Goal: Task Accomplishment & Management: Complete application form

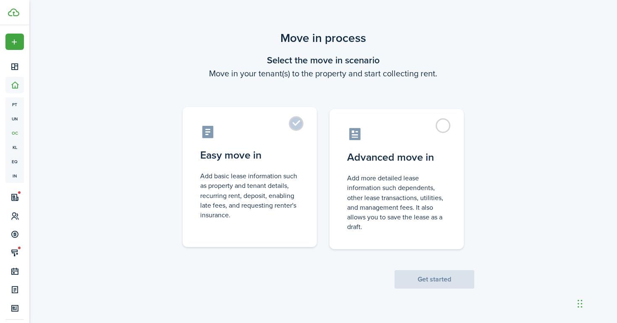
click at [239, 175] on control-radio-card-description "Add basic lease information such as property and tenant details, recurring rent…" at bounding box center [249, 195] width 99 height 49
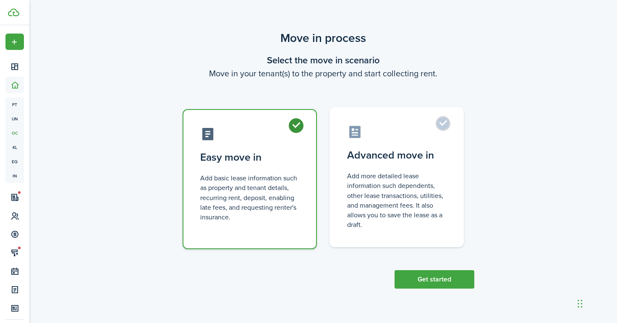
click at [416, 195] on control-radio-card-description "Add more detailed lease information such dependents, other lease transactions, …" at bounding box center [396, 200] width 99 height 58
radio input "false"
radio input "true"
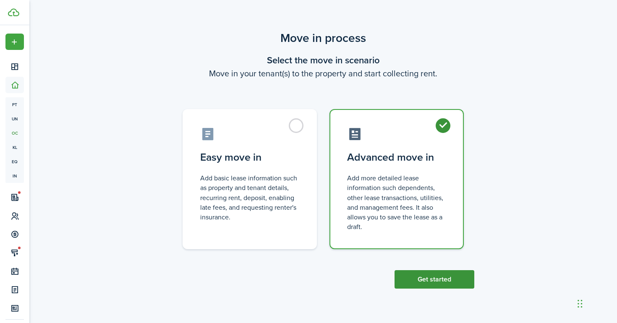
click at [446, 281] on button "Get started" at bounding box center [434, 279] width 80 height 18
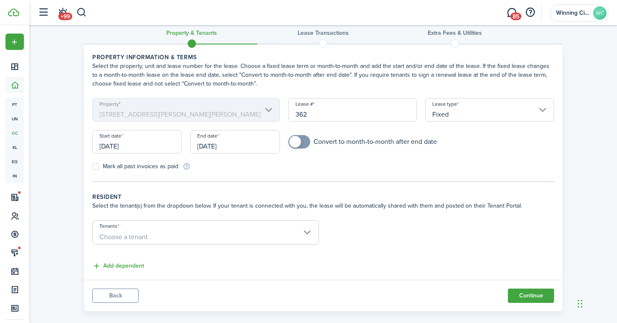
scroll to position [24, 0]
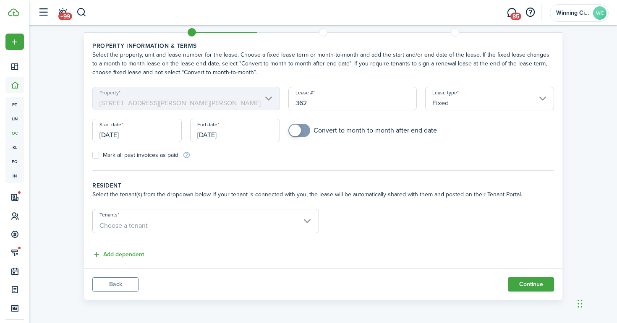
click at [250, 217] on input "Tenants" at bounding box center [206, 214] width 226 height 10
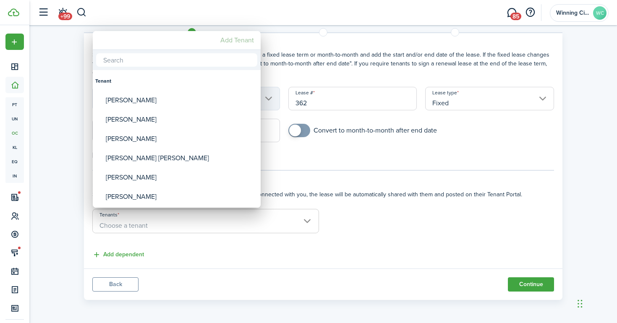
click at [234, 37] on mbsc-button "Add Tenant" at bounding box center [237, 40] width 40 height 15
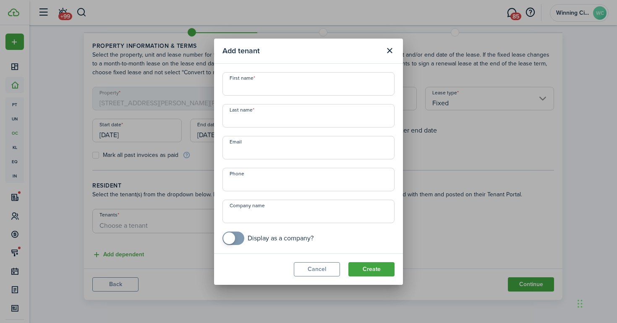
click at [254, 87] on input "First name" at bounding box center [308, 83] width 172 height 23
paste input "[PERSON_NAME]"
type input "[PERSON_NAME]"
click at [250, 116] on input "Last name" at bounding box center [308, 115] width 172 height 23
paste input "Steenburgen"
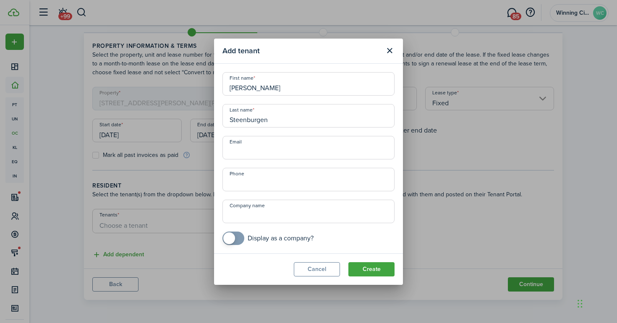
type input "Steenburgen"
click at [283, 151] on input "Email" at bounding box center [308, 147] width 172 height 23
paste input "[EMAIL_ADDRESS][DOMAIN_NAME]"
type input "[EMAIL_ADDRESS][DOMAIN_NAME]"
click at [284, 180] on input "+1" at bounding box center [308, 179] width 172 height 23
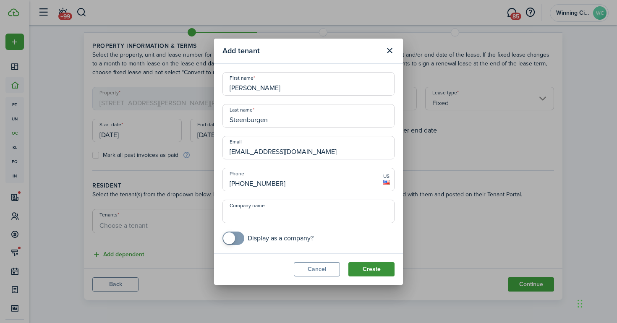
type input "[PHONE_NUMBER]"
click at [382, 264] on button "Create" at bounding box center [371, 269] width 46 height 14
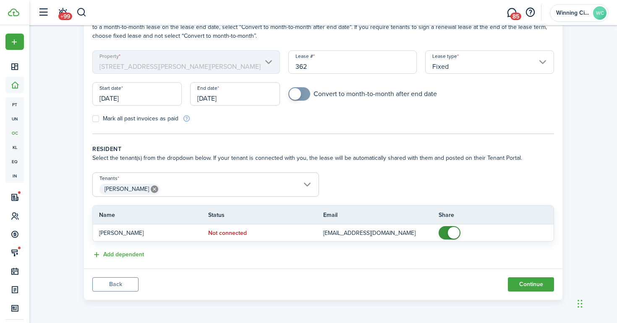
scroll to position [53, 0]
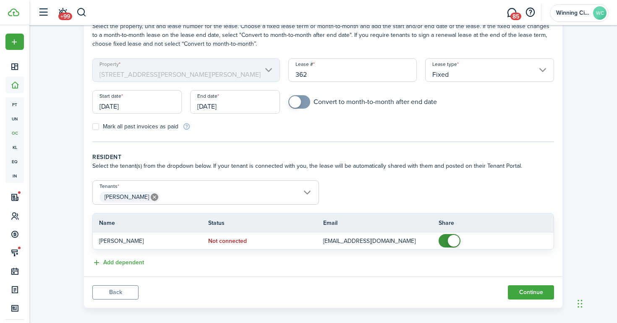
click at [213, 101] on input "[DATE]" at bounding box center [234, 101] width 89 height 23
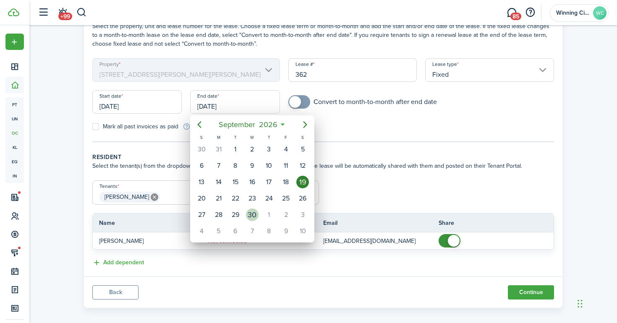
click at [251, 217] on div "30" at bounding box center [252, 214] width 13 height 13
type input "[DATE]"
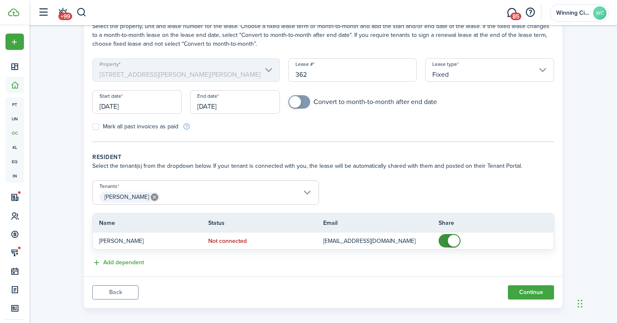
click at [138, 107] on input "[DATE]" at bounding box center [136, 101] width 89 height 23
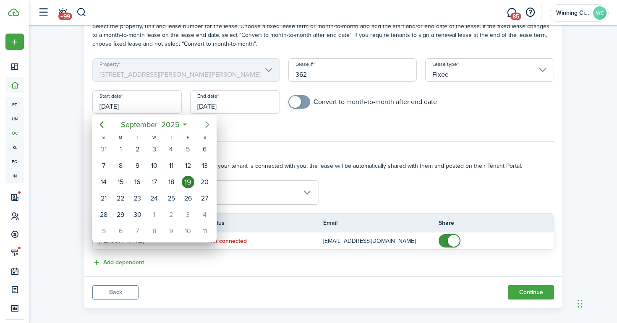
click at [207, 125] on icon "Next page" at bounding box center [207, 125] width 10 height 10
click at [154, 148] on div "1" at bounding box center [154, 149] width 13 height 13
type input "[DATE]"
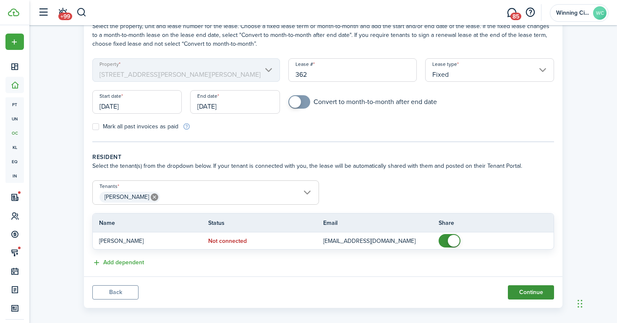
click at [530, 290] on button "Continue" at bounding box center [531, 292] width 46 height 14
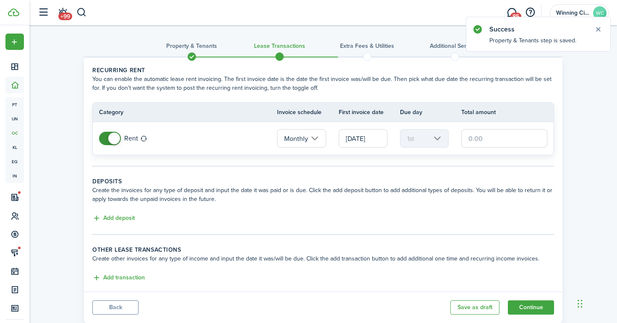
scroll to position [0, 0]
drag, startPoint x: 487, startPoint y: 141, endPoint x: 459, endPoint y: 128, distance: 30.6
click at [459, 128] on tr "Rent Monthly [DATE] 1st" at bounding box center [323, 138] width 461 height 33
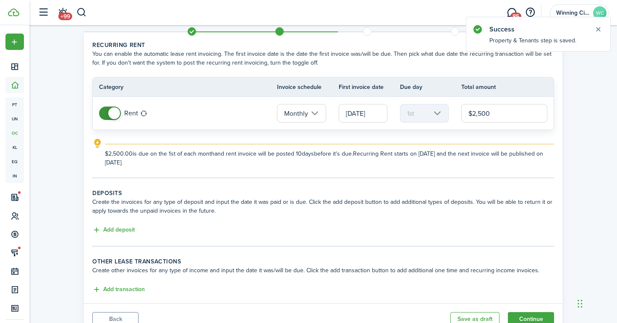
scroll to position [60, 0]
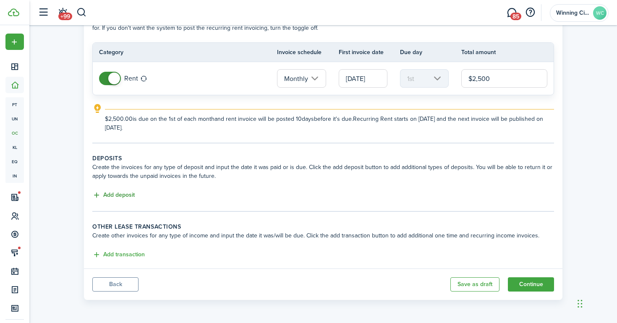
type input "$2,500.00"
click at [129, 195] on button "Add deposit" at bounding box center [113, 195] width 42 height 10
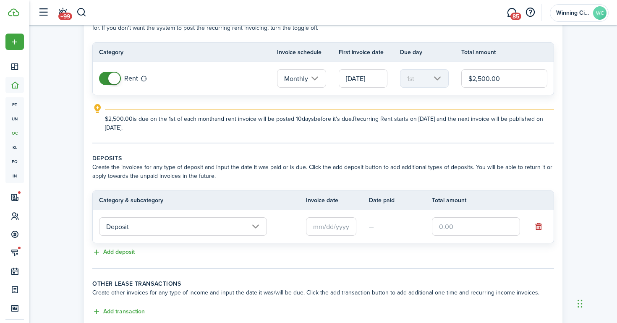
click at [179, 223] on input "Deposit" at bounding box center [183, 226] width 168 height 18
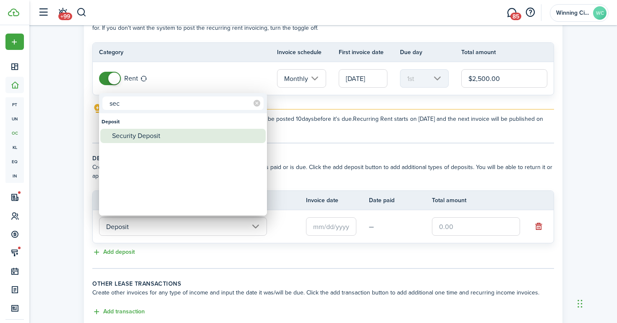
type input "sec"
click at [172, 137] on div "Security Deposit" at bounding box center [186, 136] width 149 height 14
type input "Deposit / Security Deposit"
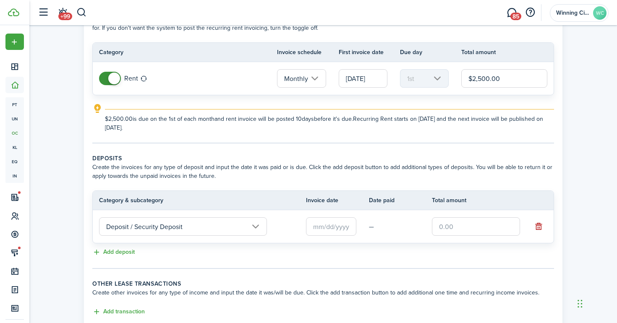
click at [340, 219] on input "text" at bounding box center [331, 226] width 50 height 18
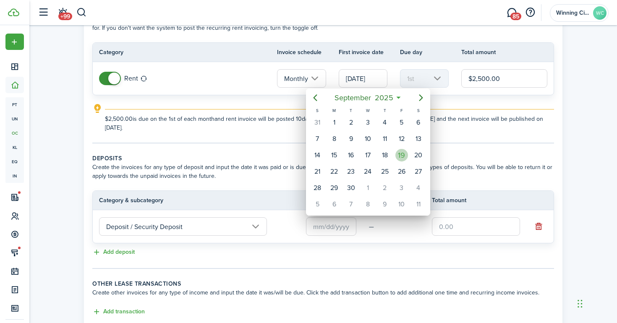
click at [409, 158] on div "19" at bounding box center [401, 155] width 17 height 16
type input "[DATE]"
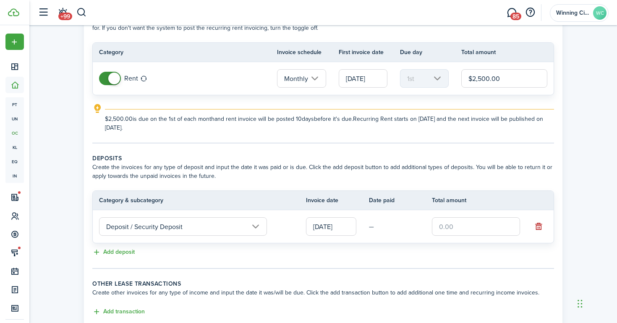
click at [459, 221] on input "text" at bounding box center [476, 226] width 88 height 18
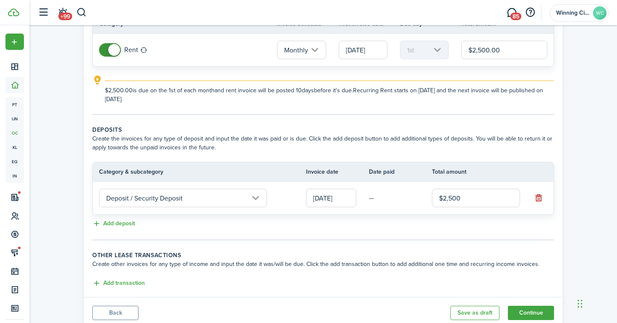
scroll to position [117, 0]
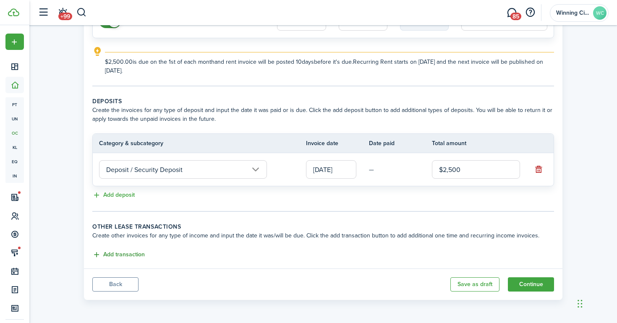
type input "$2,500.00"
click at [131, 255] on button "Add transaction" at bounding box center [118, 255] width 52 height 10
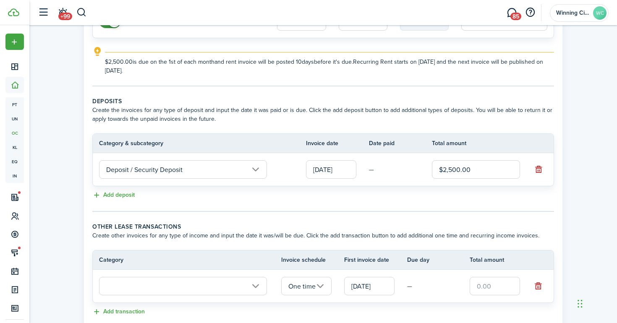
scroll to position [174, 0]
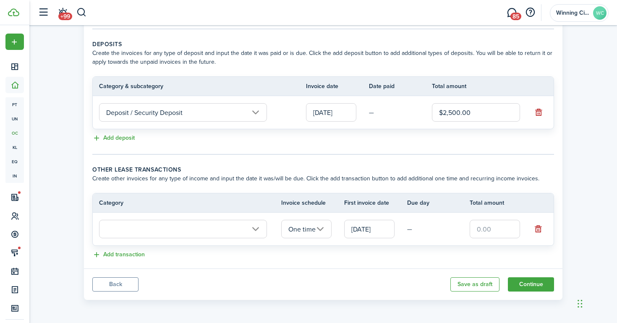
click at [294, 230] on input "One time" at bounding box center [306, 229] width 50 height 18
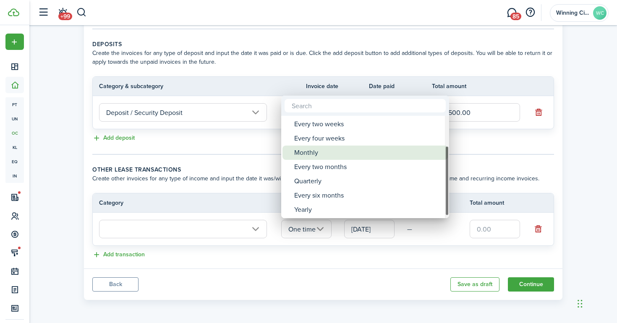
click at [321, 158] on div "Monthly" at bounding box center [368, 153] width 149 height 14
type input "Monthly"
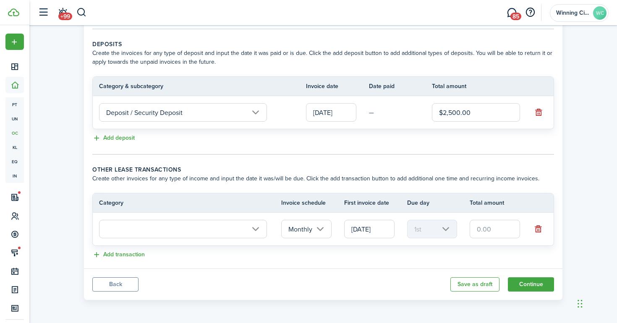
click at [189, 233] on input "text" at bounding box center [183, 229] width 168 height 18
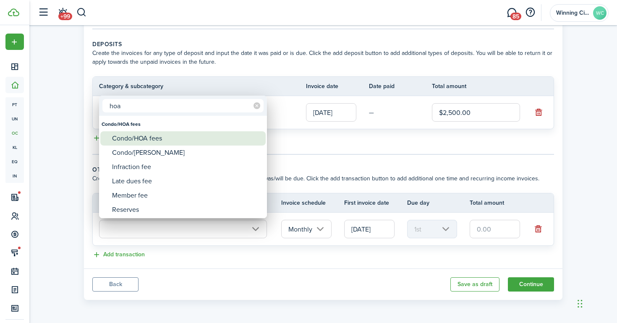
type input "hoa"
click at [190, 142] on div "Condo/HOA fees" at bounding box center [186, 138] width 149 height 14
type input "Condo/HOA fees"
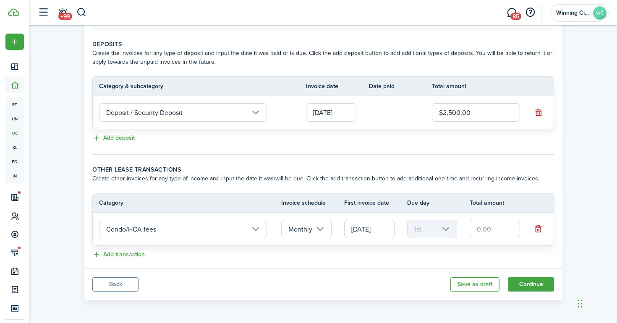
click at [482, 230] on input "text" at bounding box center [494, 229] width 50 height 18
type input "$200.00"
click at [565, 198] on div "Property & Tenants Lease Transactions Extra fees & Utilities Additional Service…" at bounding box center [323, 77] width 487 height 445
click at [544, 283] on button "Continue" at bounding box center [531, 284] width 46 height 14
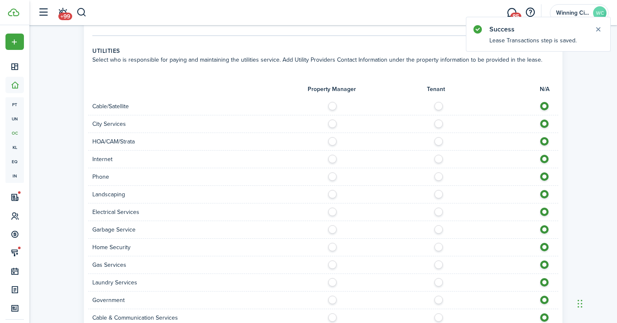
scroll to position [745, 0]
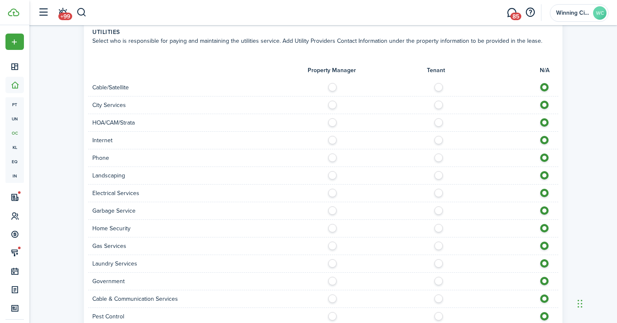
click at [441, 83] on div at bounding box center [440, 87] width 235 height 9
click at [440, 83] on label at bounding box center [440, 85] width 15 height 4
radio input "true"
click at [440, 101] on label at bounding box center [440, 103] width 15 height 4
radio input "true"
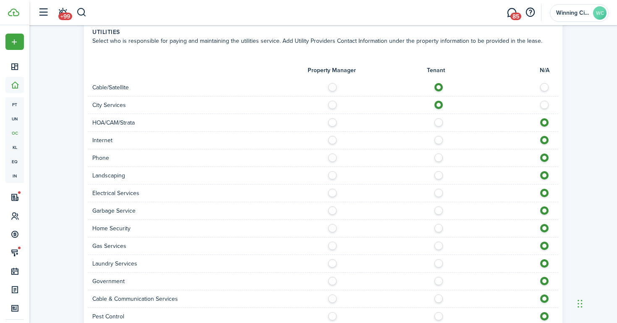
click at [439, 118] on label at bounding box center [440, 120] width 15 height 4
radio input "true"
click at [439, 136] on label at bounding box center [440, 138] width 15 height 4
radio input "true"
click at [439, 154] on label at bounding box center [440, 156] width 15 height 4
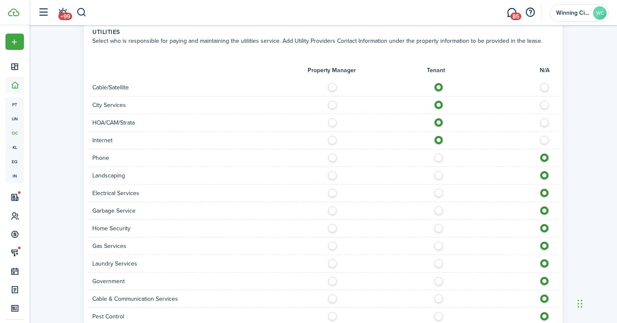
radio input "true"
click at [438, 167] on div "Landscaping" at bounding box center [323, 176] width 470 height 18
click at [438, 171] on label at bounding box center [440, 173] width 15 height 4
radio input "true"
click at [438, 189] on label at bounding box center [440, 191] width 15 height 4
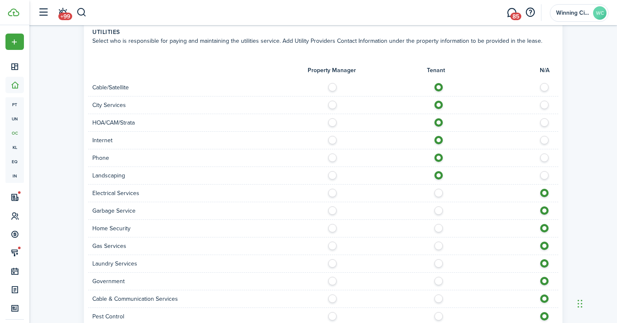
radio input "true"
click at [438, 206] on label at bounding box center [440, 208] width 15 height 4
radio input "true"
click at [438, 224] on label at bounding box center [440, 226] width 15 height 4
radio input "true"
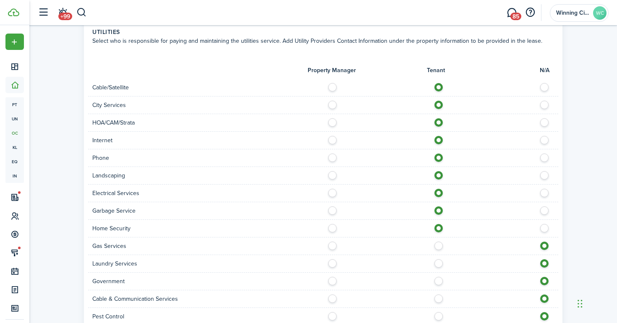
click at [438, 242] on label at bounding box center [440, 244] width 15 height 4
radio input "true"
click at [438, 259] on label at bounding box center [440, 261] width 15 height 4
radio input "true"
click at [438, 278] on div "Government" at bounding box center [323, 282] width 470 height 18
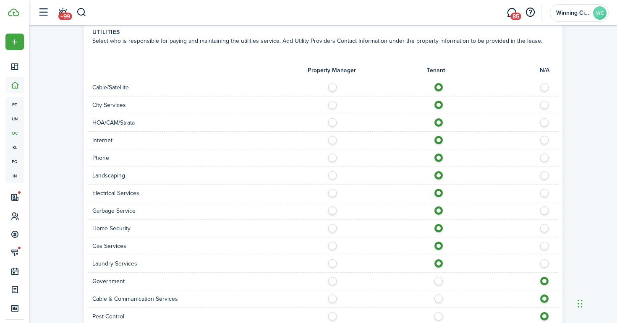
click at [439, 277] on label at bounding box center [440, 279] width 15 height 4
radio input "true"
click at [439, 294] on label at bounding box center [440, 296] width 15 height 4
radio input "true"
click at [439, 312] on label at bounding box center [440, 314] width 15 height 4
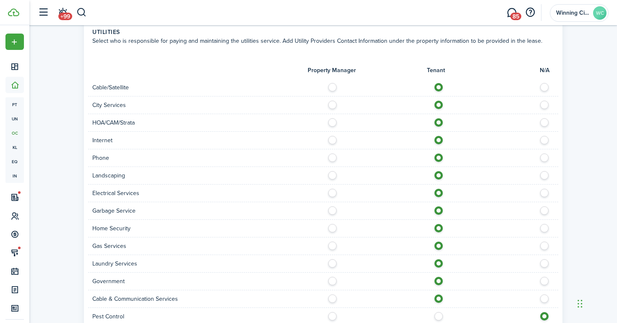
radio input "true"
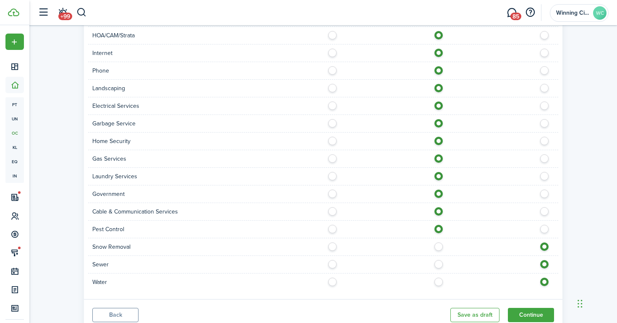
scroll to position [855, 0]
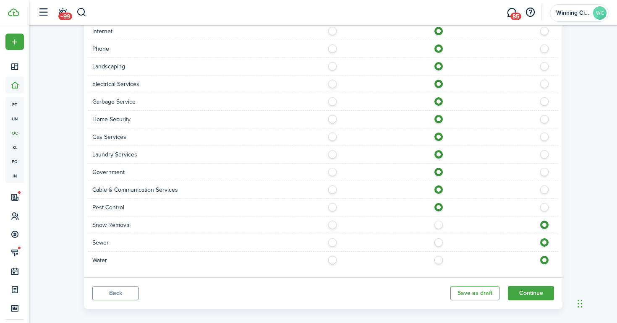
click at [437, 221] on label at bounding box center [440, 223] width 15 height 4
radio input "true"
click at [438, 238] on label at bounding box center [440, 240] width 15 height 4
radio input "true"
click at [440, 256] on label at bounding box center [440, 258] width 15 height 4
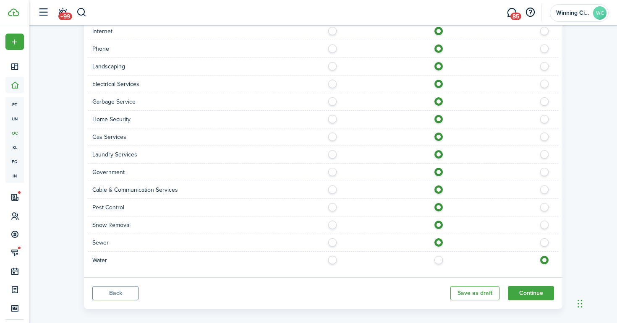
radio input "true"
click at [532, 286] on button "Continue" at bounding box center [531, 293] width 46 height 14
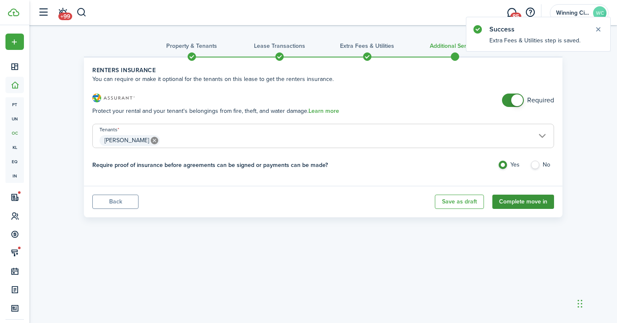
click at [527, 199] on button "Complete move in" at bounding box center [523, 202] width 62 height 14
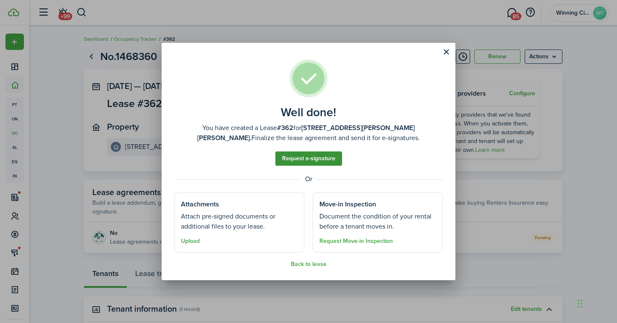
click at [315, 160] on link "Request e-signature" at bounding box center [308, 158] width 67 height 14
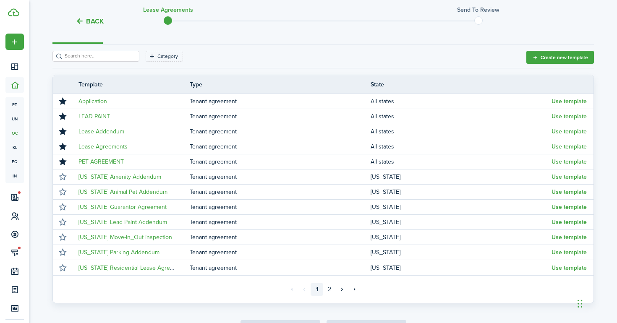
scroll to position [113, 0]
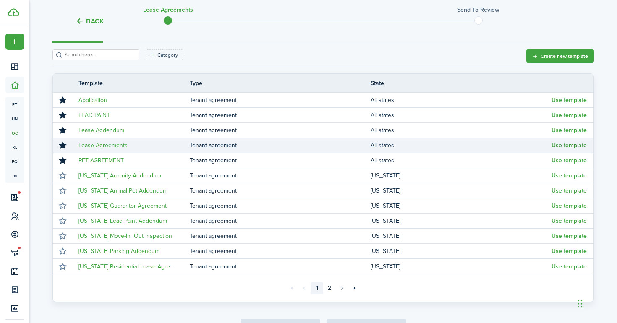
click at [569, 145] on button "Use template" at bounding box center [568, 145] width 35 height 7
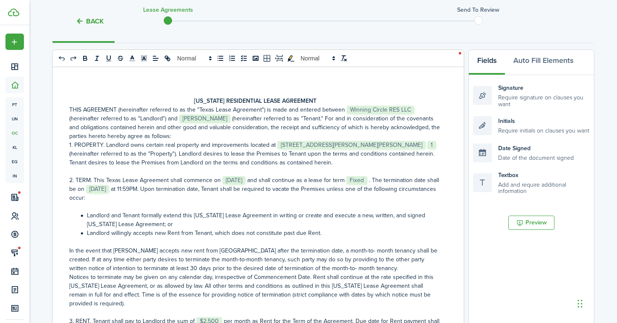
click at [414, 110] on p "THIS AGREEMENT (hereinafter referred to as the "[US_STATE] Lease Agreement") is…" at bounding box center [254, 122] width 371 height 35
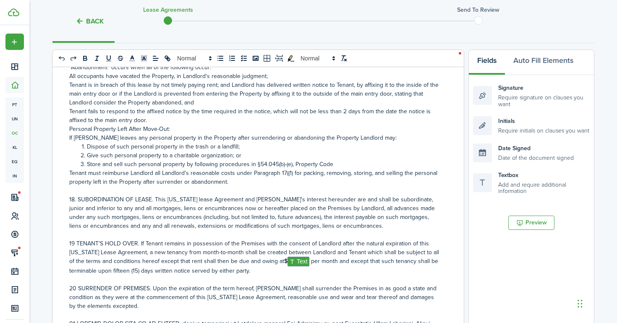
scroll to position [2118, 0]
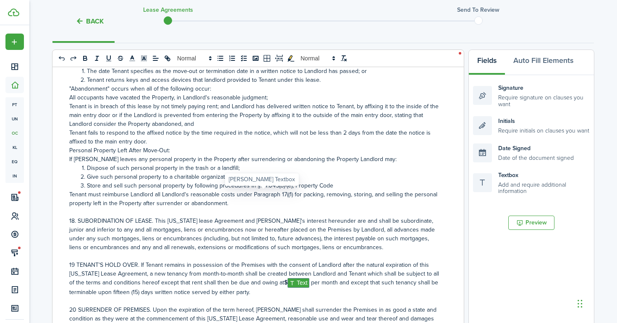
click at [287, 278] on span "Text" at bounding box center [298, 283] width 22 height 10
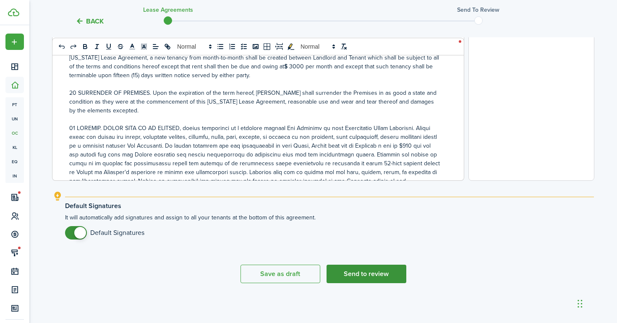
click at [396, 271] on button "Send to review" at bounding box center [366, 274] width 80 height 18
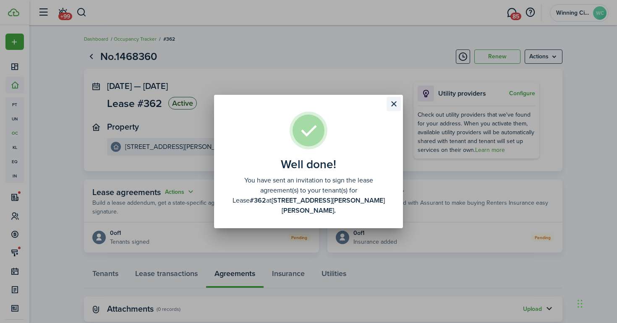
click at [394, 110] on button "Close modal" at bounding box center [393, 104] width 14 height 14
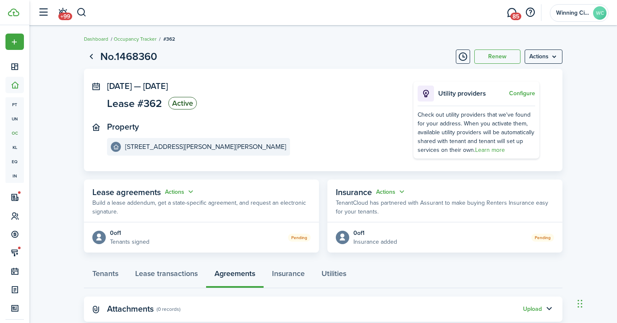
scroll to position [21, 0]
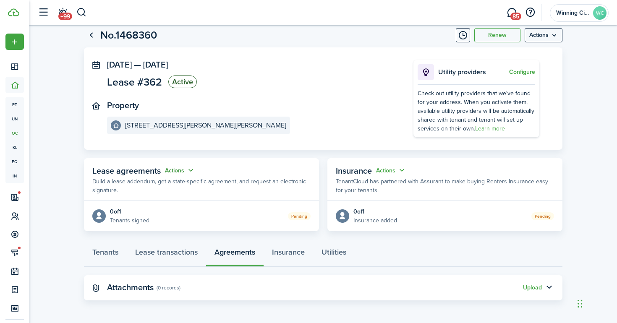
click at [195, 168] on button "Actions" at bounding box center [180, 171] width 30 height 10
click at [180, 187] on link "Edit" at bounding box center [158, 186] width 73 height 15
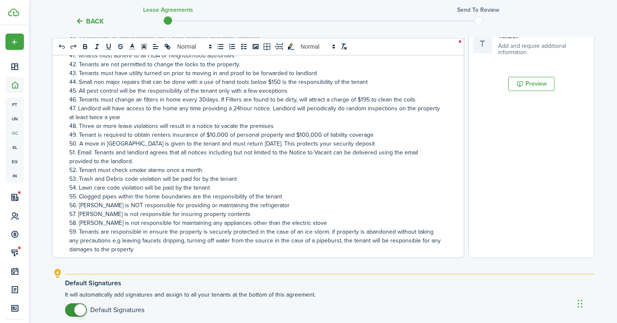
scroll to position [2899, 0]
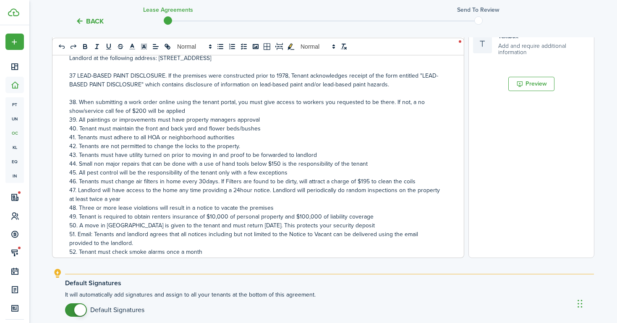
click at [168, 309] on p "59. Tenants are responsible in ensure the property is securely protected in the…" at bounding box center [254, 322] width 371 height 26
click at [276, 283] on p "56. [PERSON_NAME] is NOT responsible for providing or maintaining the refrigera…" at bounding box center [254, 287] width 371 height 9
click at [76, 300] on p "57. [PERSON_NAME] is not responsible for insuring property contents" at bounding box center [254, 304] width 371 height 9
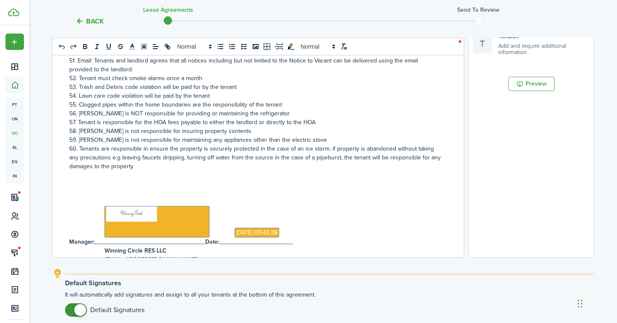
scroll to position [329, 0]
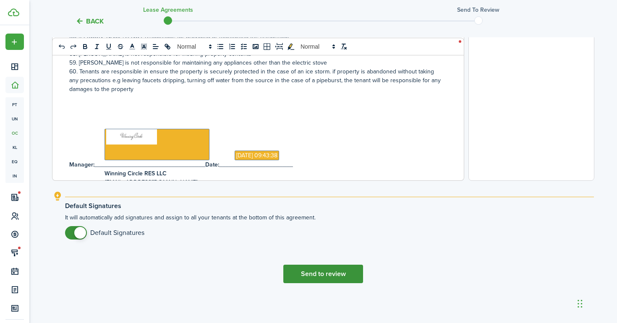
click at [350, 275] on button "Send to review" at bounding box center [323, 274] width 80 height 18
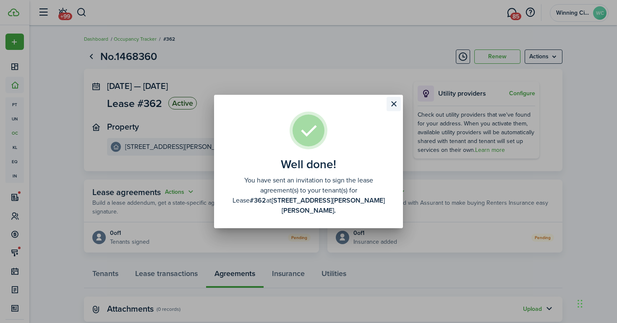
click at [395, 107] on button "Close modal" at bounding box center [393, 104] width 14 height 14
